Goal: Navigation & Orientation: Find specific page/section

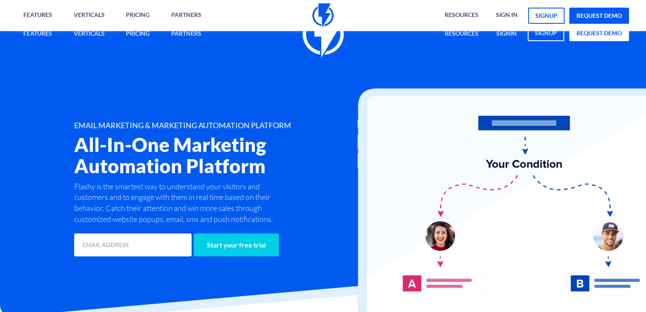
scroll to position [273, 0]
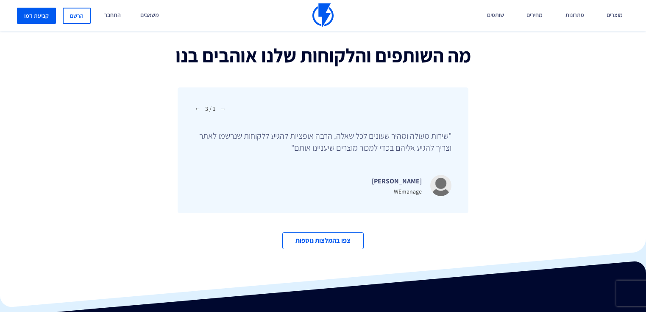
scroll to position [2899, 0]
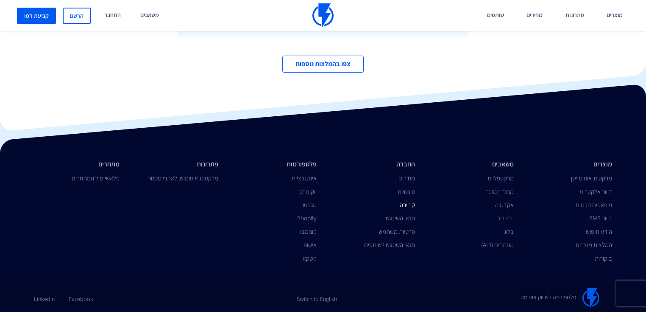
click at [404, 203] on link "קריירה" at bounding box center [407, 204] width 15 height 8
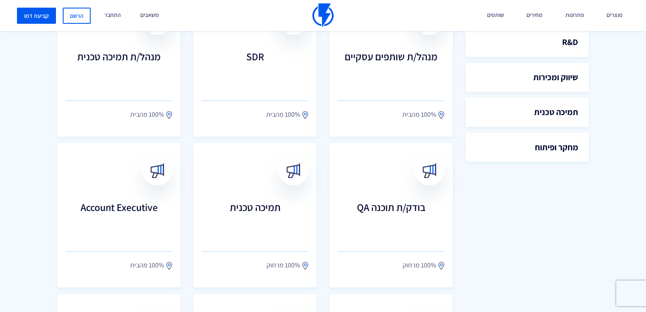
scroll to position [266, 0]
